Goal: Navigation & Orientation: Find specific page/section

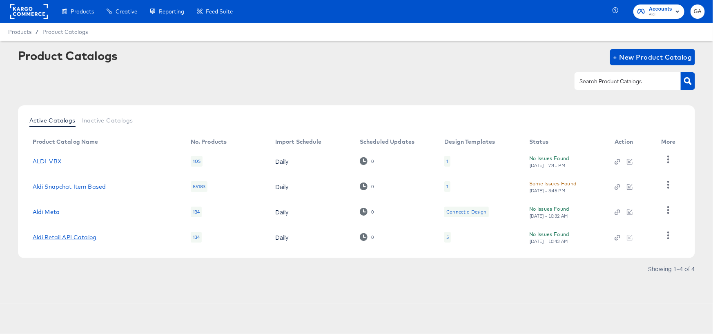
click at [60, 235] on link "Aldi Retail API Catalog" at bounding box center [65, 237] width 64 height 7
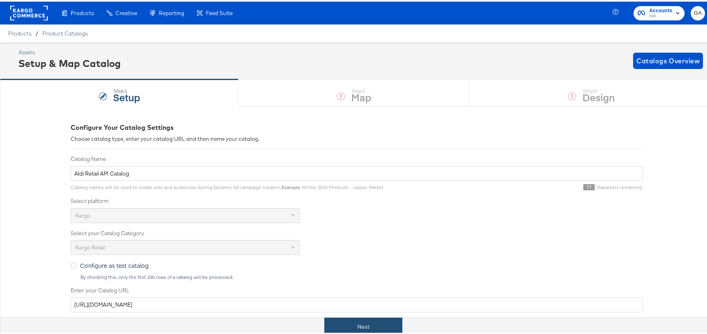
click at [360, 326] on button "Next" at bounding box center [363, 325] width 78 height 18
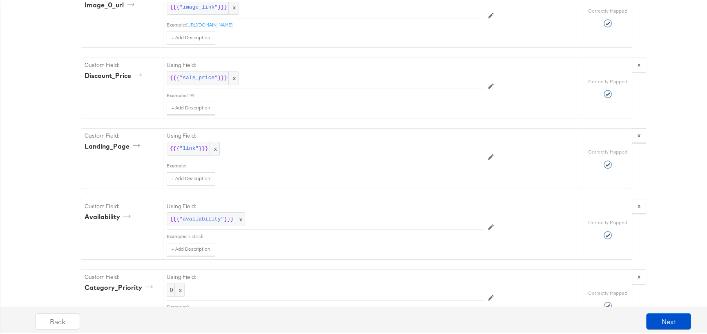
scroll to position [612, 0]
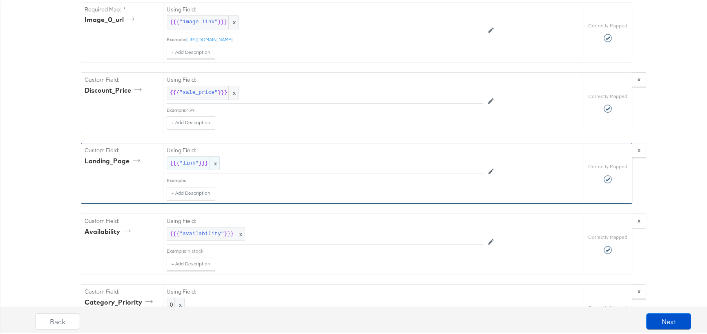
click at [188, 161] on span ""link"" at bounding box center [188, 162] width 19 height 8
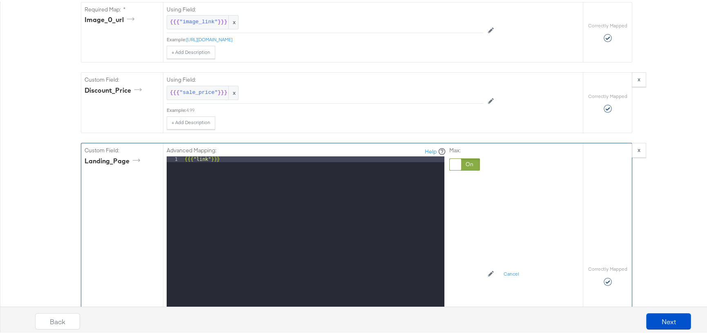
click at [103, 200] on div "Custom Field: Landing_Page" at bounding box center [122, 274] width 82 height 265
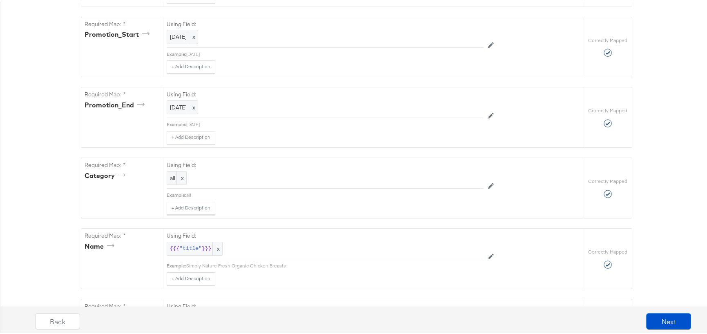
scroll to position [0, 0]
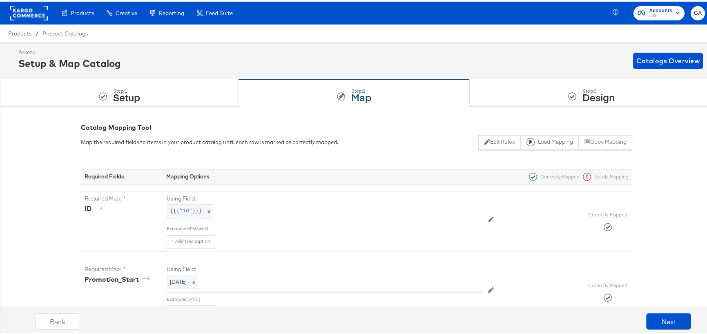
click at [17, 4] on rect at bounding box center [29, 11] width 38 height 15
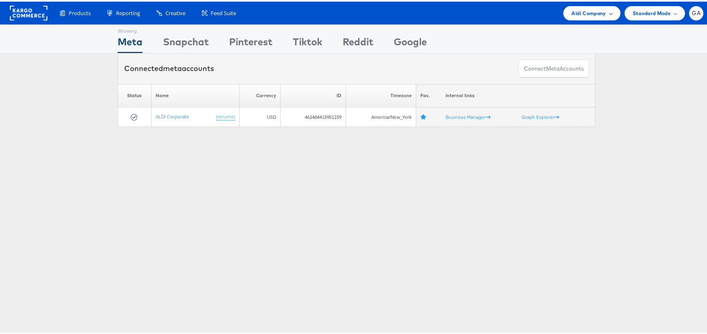
click at [610, 7] on div "Aldi Company" at bounding box center [591, 11] width 57 height 14
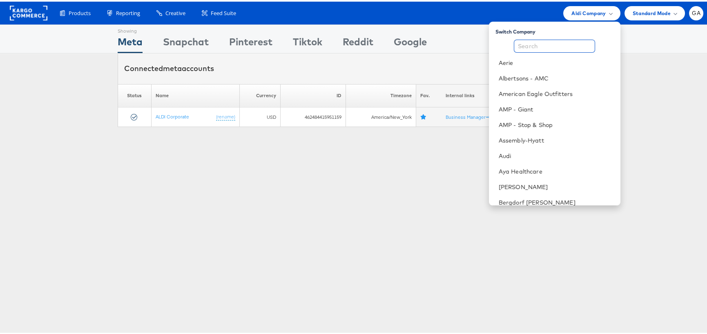
click at [555, 43] on input "text" at bounding box center [554, 44] width 81 height 13
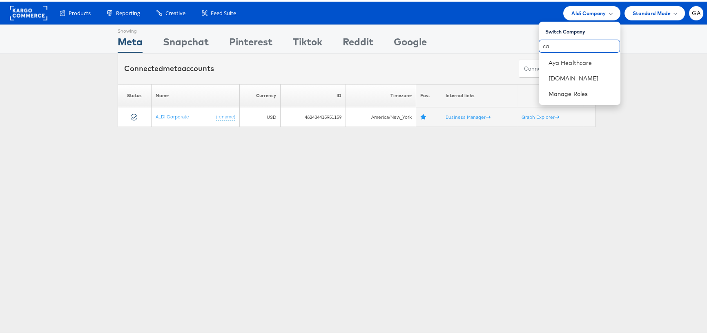
type input "c"
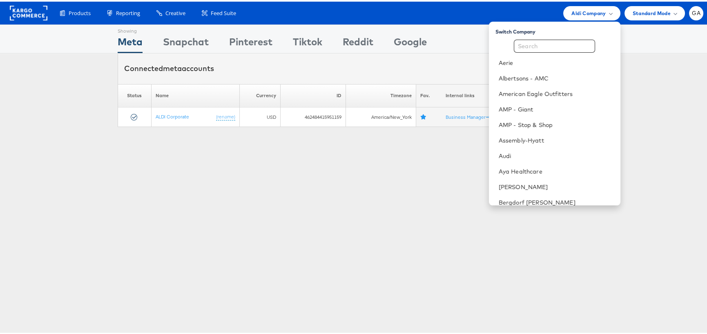
click at [22, 15] on rect at bounding box center [29, 11] width 38 height 15
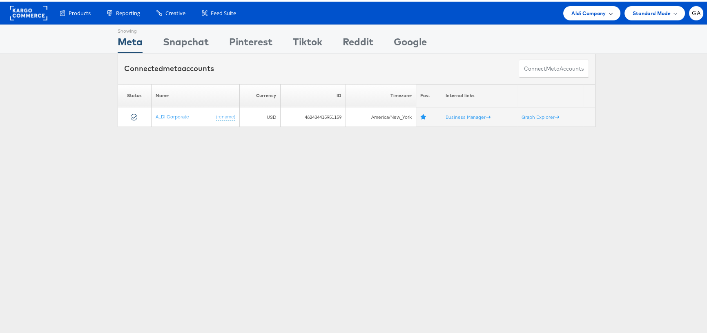
click at [588, 11] on span "Aldi Company" at bounding box center [588, 11] width 34 height 9
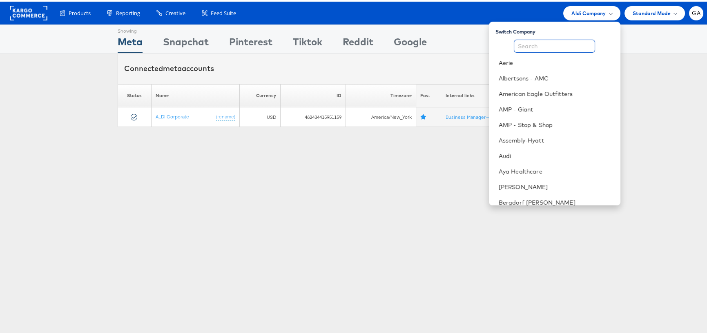
click at [536, 44] on input "text" at bounding box center [554, 44] width 81 height 13
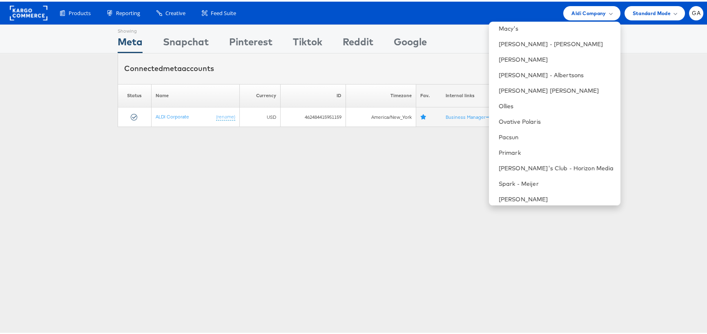
scroll to position [688, 0]
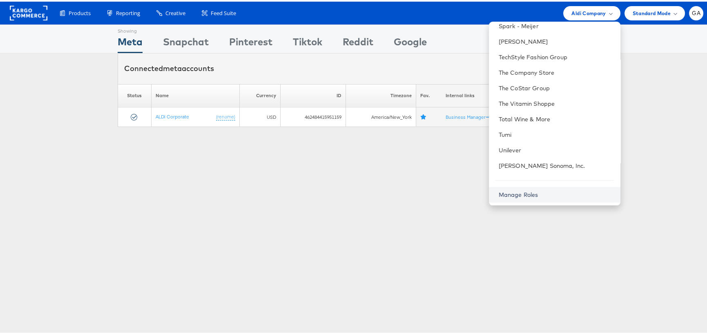
click at [531, 191] on link "Manage Roles" at bounding box center [519, 192] width 40 height 7
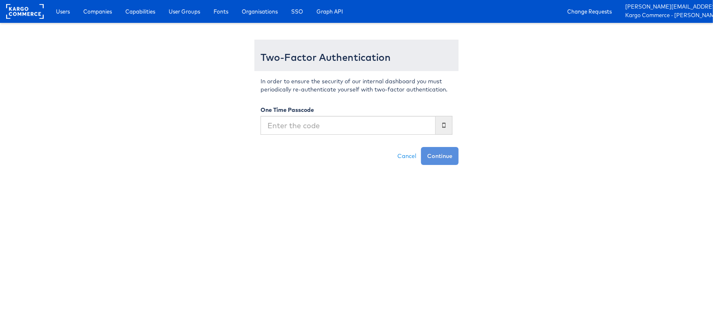
click at [308, 131] on input "text" at bounding box center [347, 125] width 175 height 19
click at [274, 126] on input "text" at bounding box center [347, 125] width 175 height 19
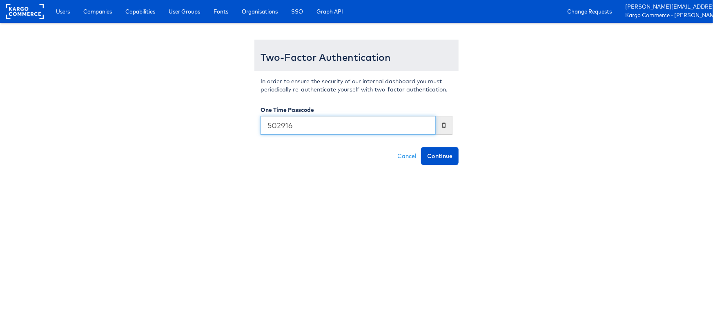
type input "502916"
click at [421, 147] on button "Continue" at bounding box center [440, 156] width 38 height 18
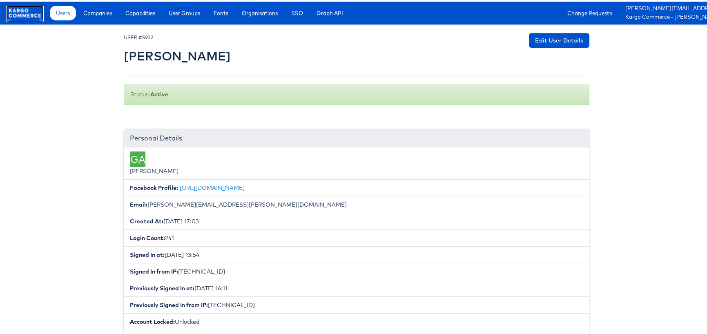
click at [25, 16] on rect at bounding box center [25, 11] width 38 height 15
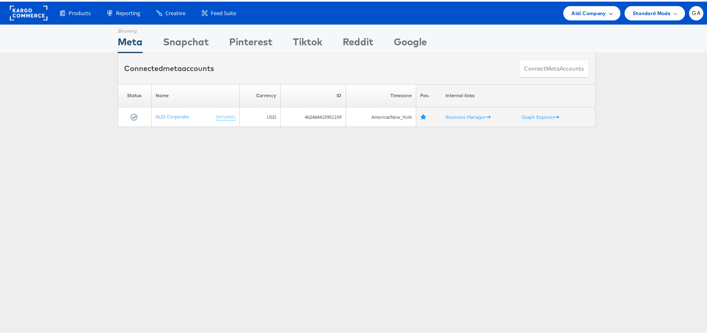
click at [571, 13] on span "Aldi Company" at bounding box center [588, 11] width 34 height 9
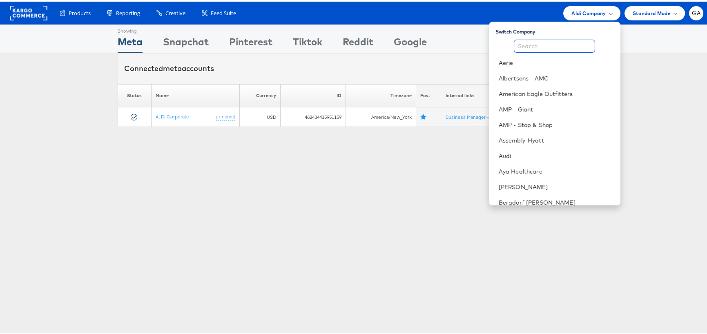
click at [557, 44] on input "text" at bounding box center [554, 44] width 81 height 13
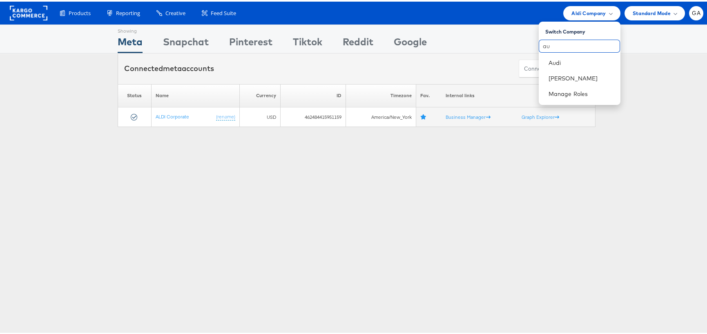
type input "a"
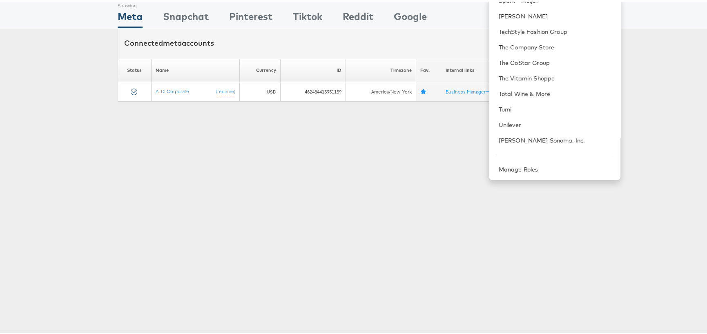
scroll to position [82, 0]
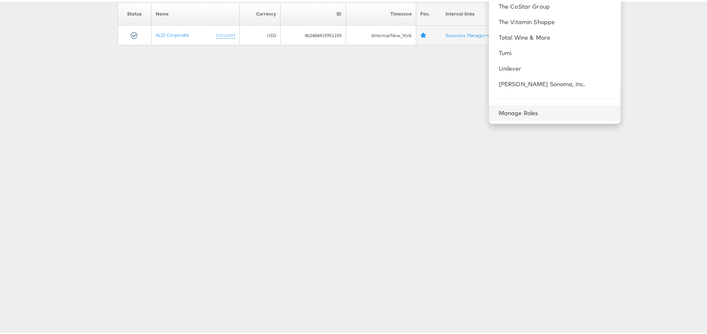
click at [518, 114] on div "Manage Roles" at bounding box center [554, 112] width 131 height 16
click at [538, 111] on link "Manage Roles" at bounding box center [519, 111] width 40 height 7
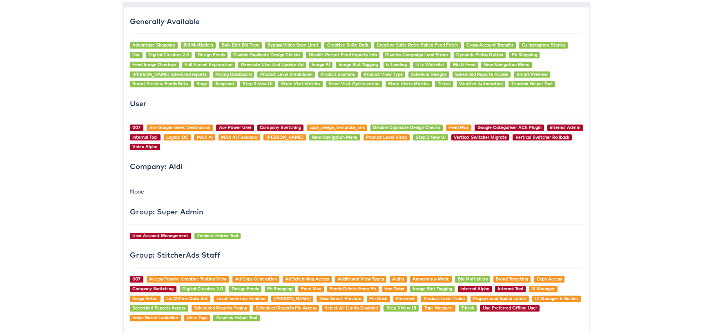
scroll to position [735, 0]
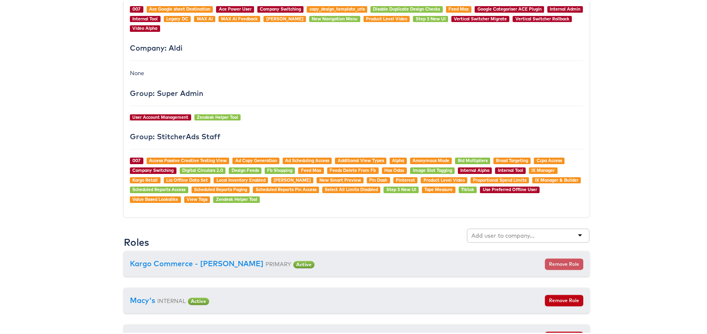
click at [478, 231] on input "text" at bounding box center [503, 234] width 65 height 8
type input "hb"
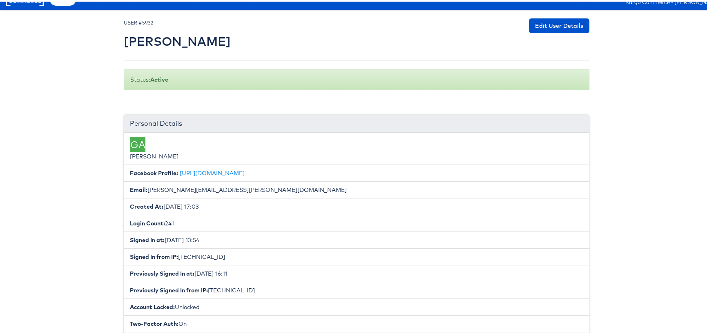
scroll to position [0, 0]
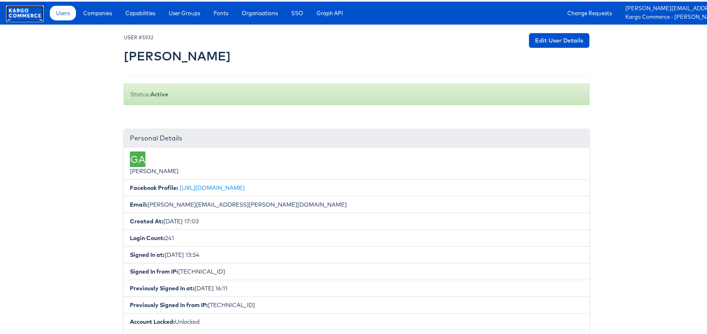
click at [17, 13] on rect at bounding box center [25, 11] width 38 height 15
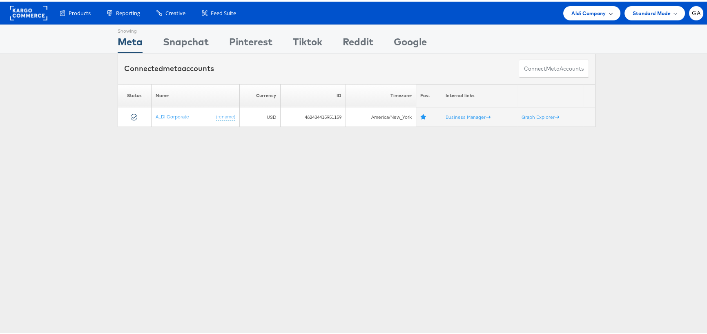
click at [588, 10] on span "Aldi Company" at bounding box center [588, 11] width 34 height 9
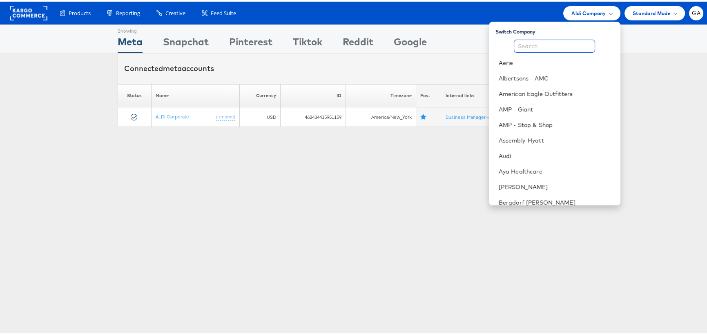
click at [557, 47] on input "text" at bounding box center [554, 44] width 81 height 13
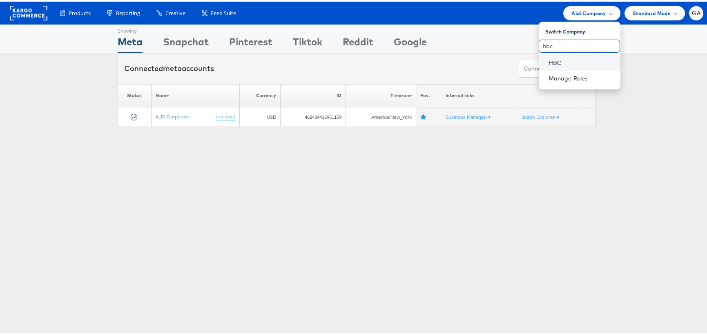
type input "hbc"
click at [559, 58] on link "HBC" at bounding box center [580, 61] width 65 height 8
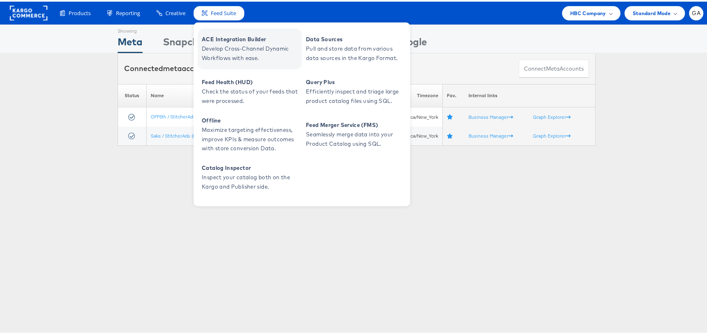
click at [226, 38] on span "ACE Integration Builder" at bounding box center [251, 37] width 98 height 9
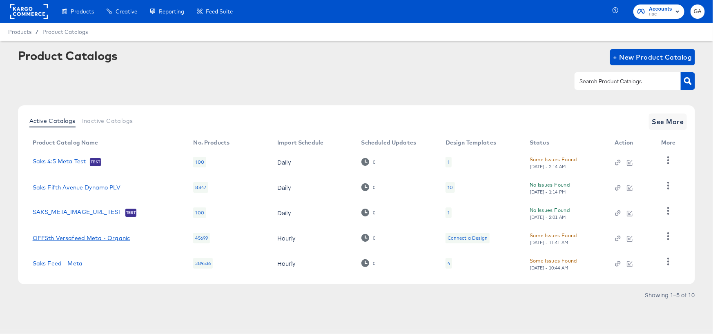
click at [108, 237] on link "OFF5th Versafeed Meta - Organic" at bounding box center [82, 238] width 98 height 7
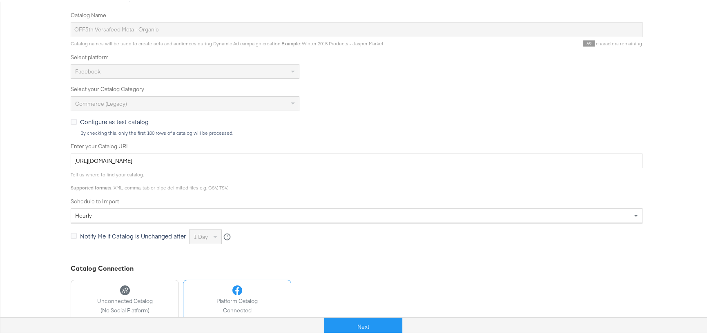
scroll to position [163, 0]
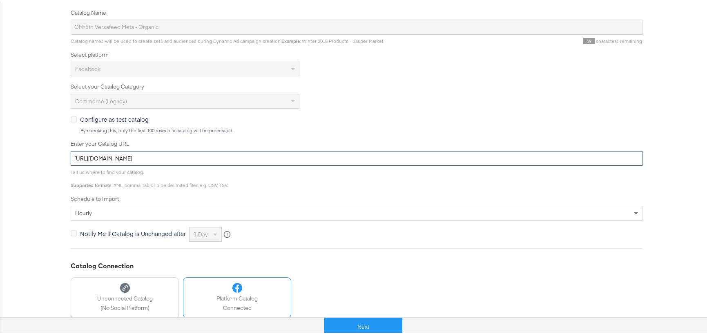
drag, startPoint x: 313, startPoint y: 158, endPoint x: 46, endPoint y: 170, distance: 266.9
click at [46, 170] on div "Configure Your Catalog Settings Choose catalog type, enter your catalog URL and…" at bounding box center [356, 172] width 713 height 462
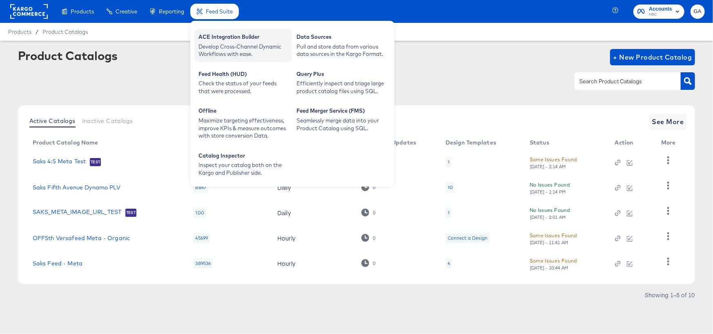
click at [220, 40] on div "ACE Integration Builder" at bounding box center [243, 38] width 90 height 10
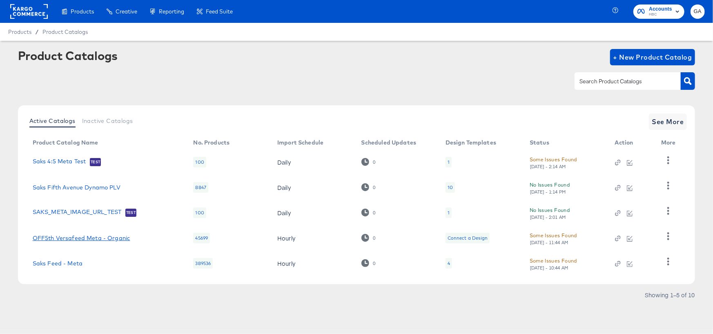
click at [112, 237] on link "OFF5th Versafeed Meta - Organic" at bounding box center [82, 238] width 98 height 7
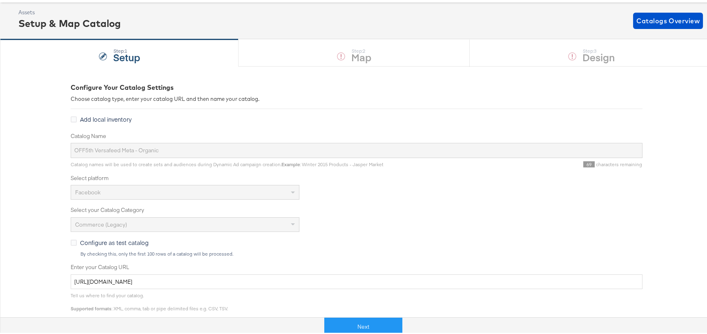
scroll to position [41, 0]
